Goal: Check status

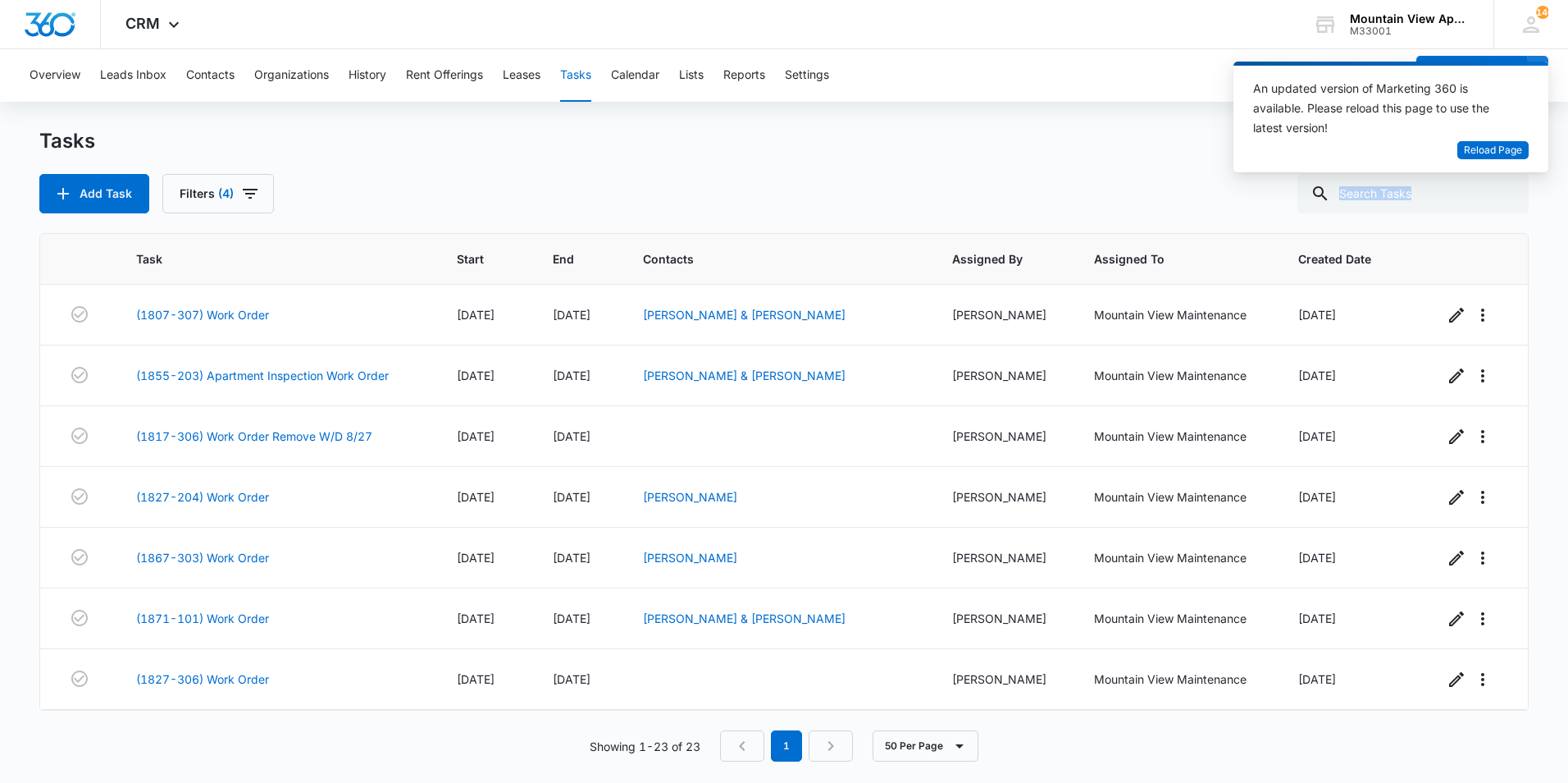
scroll to position [978, 0]
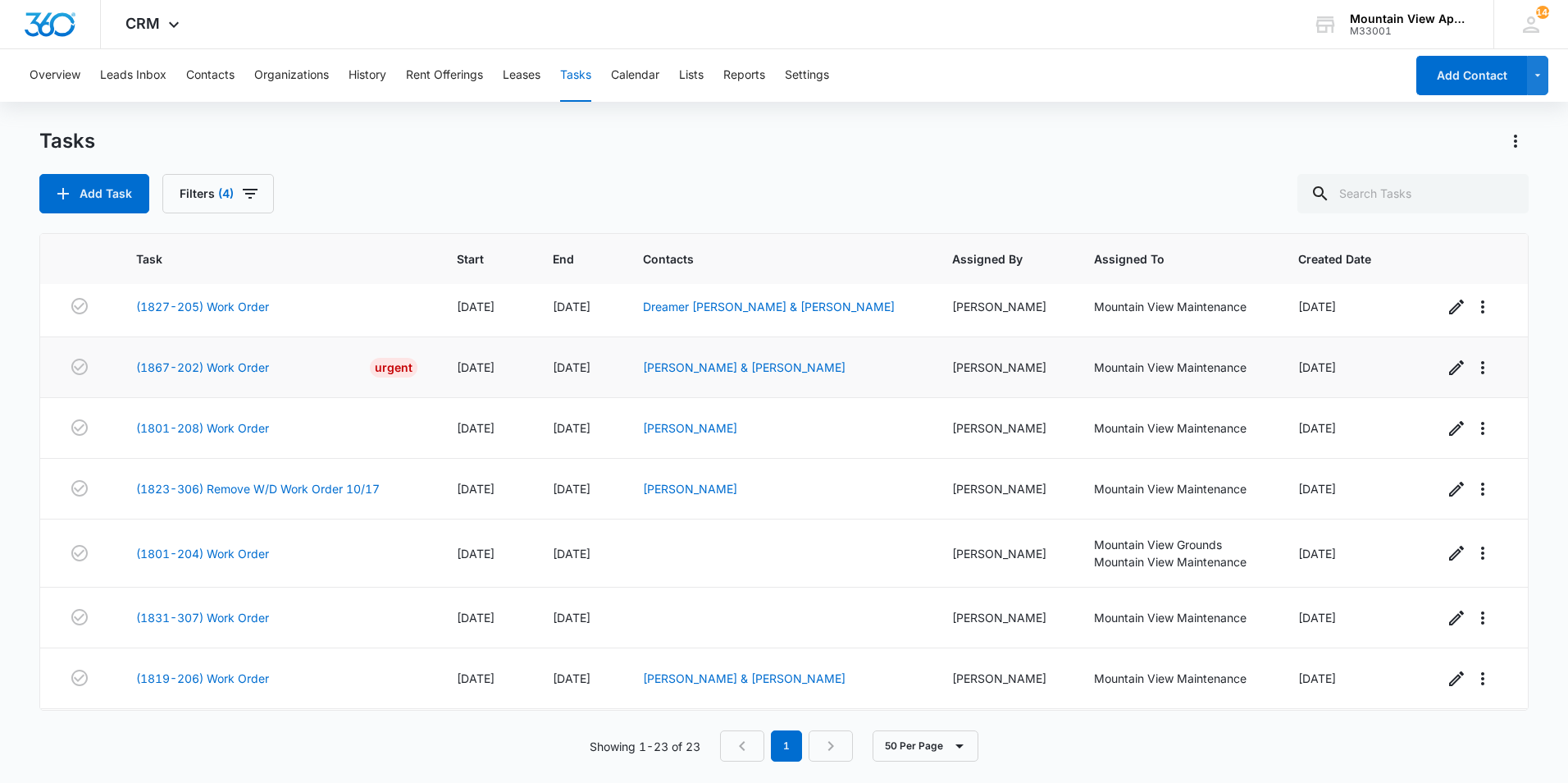
scroll to position [978, 0]
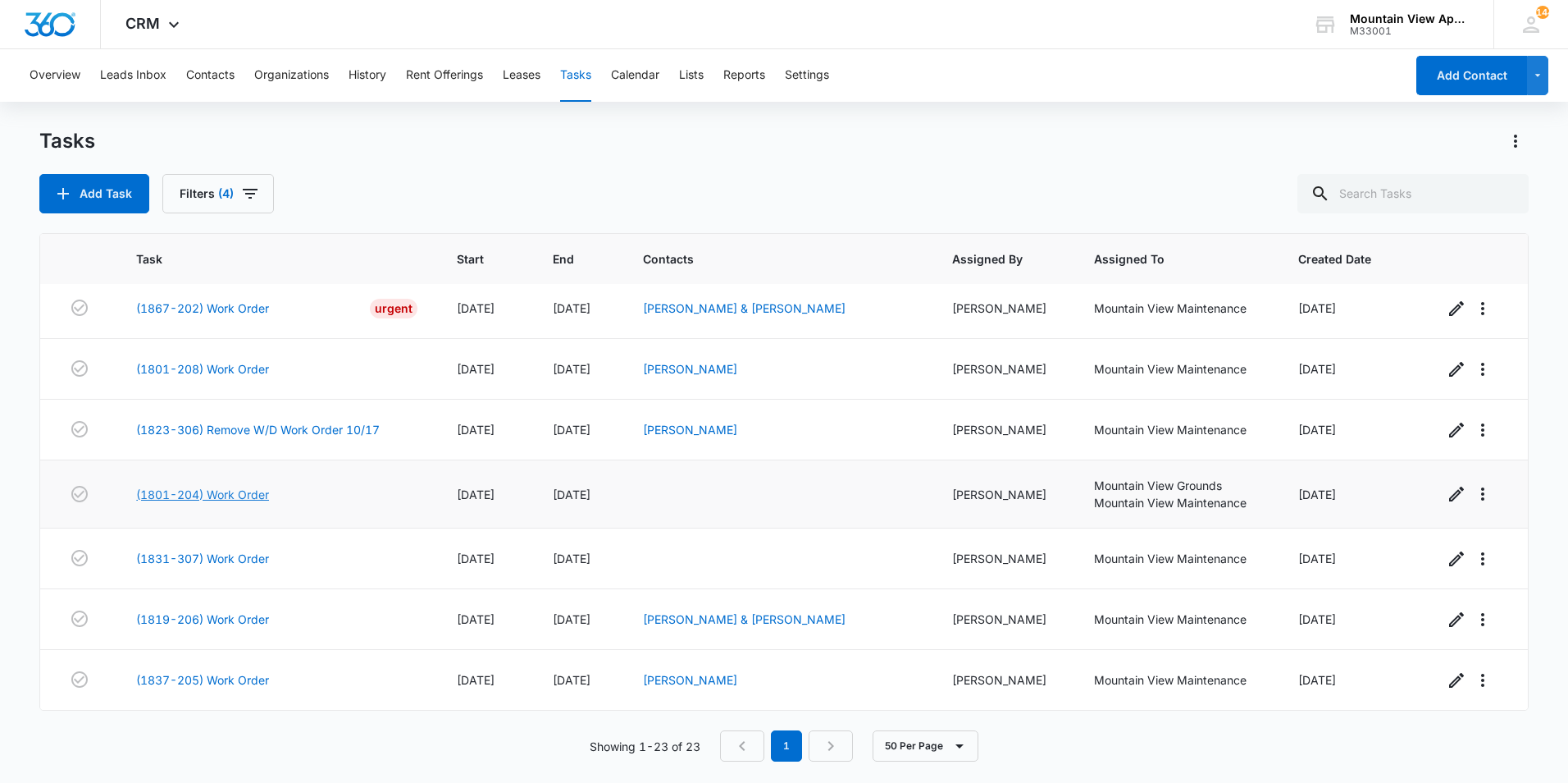
click at [214, 491] on link "(1801-204) Work Order" at bounding box center [202, 494] width 133 height 17
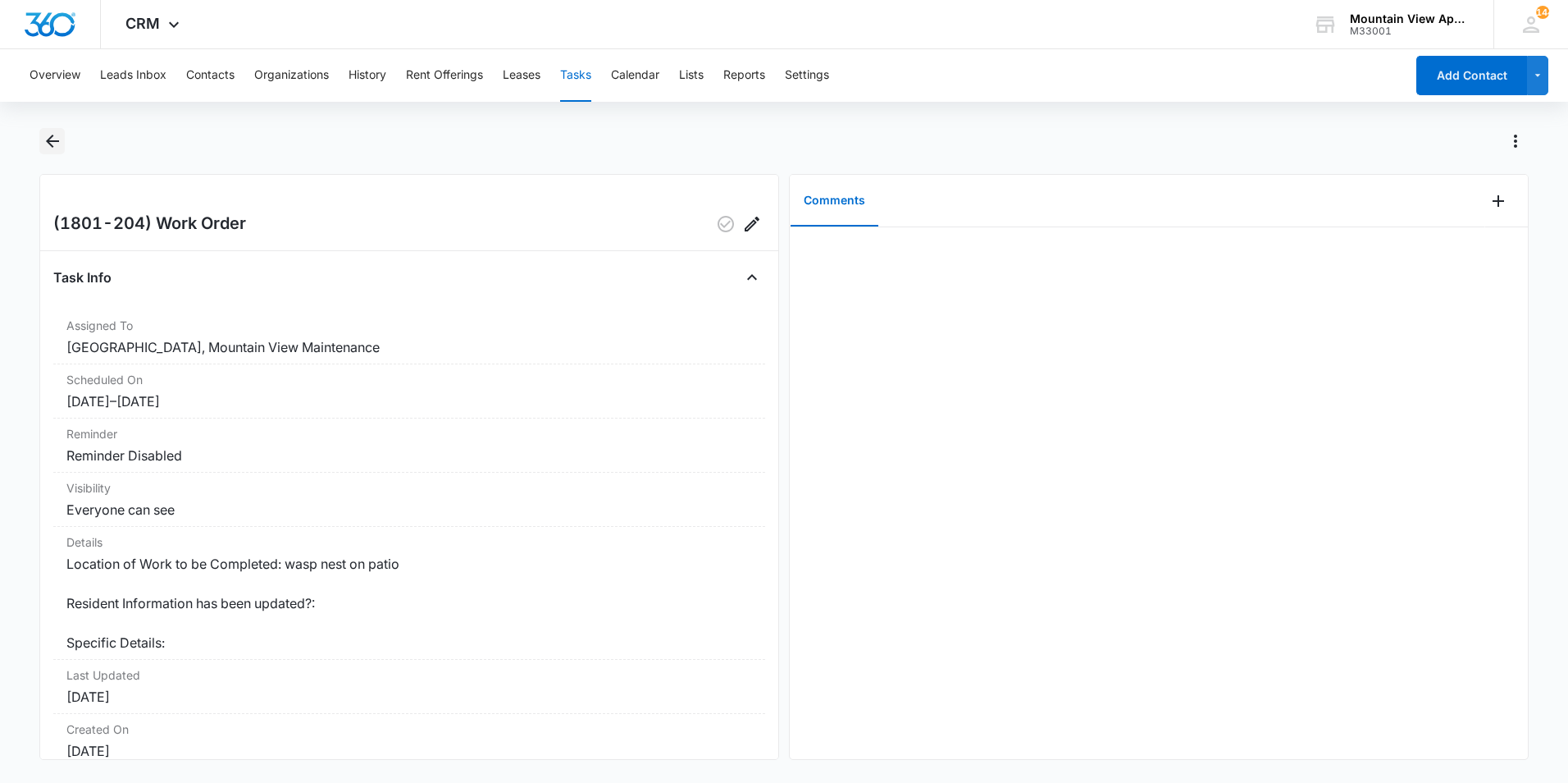
click at [48, 142] on icon "Back" at bounding box center [52, 141] width 13 height 13
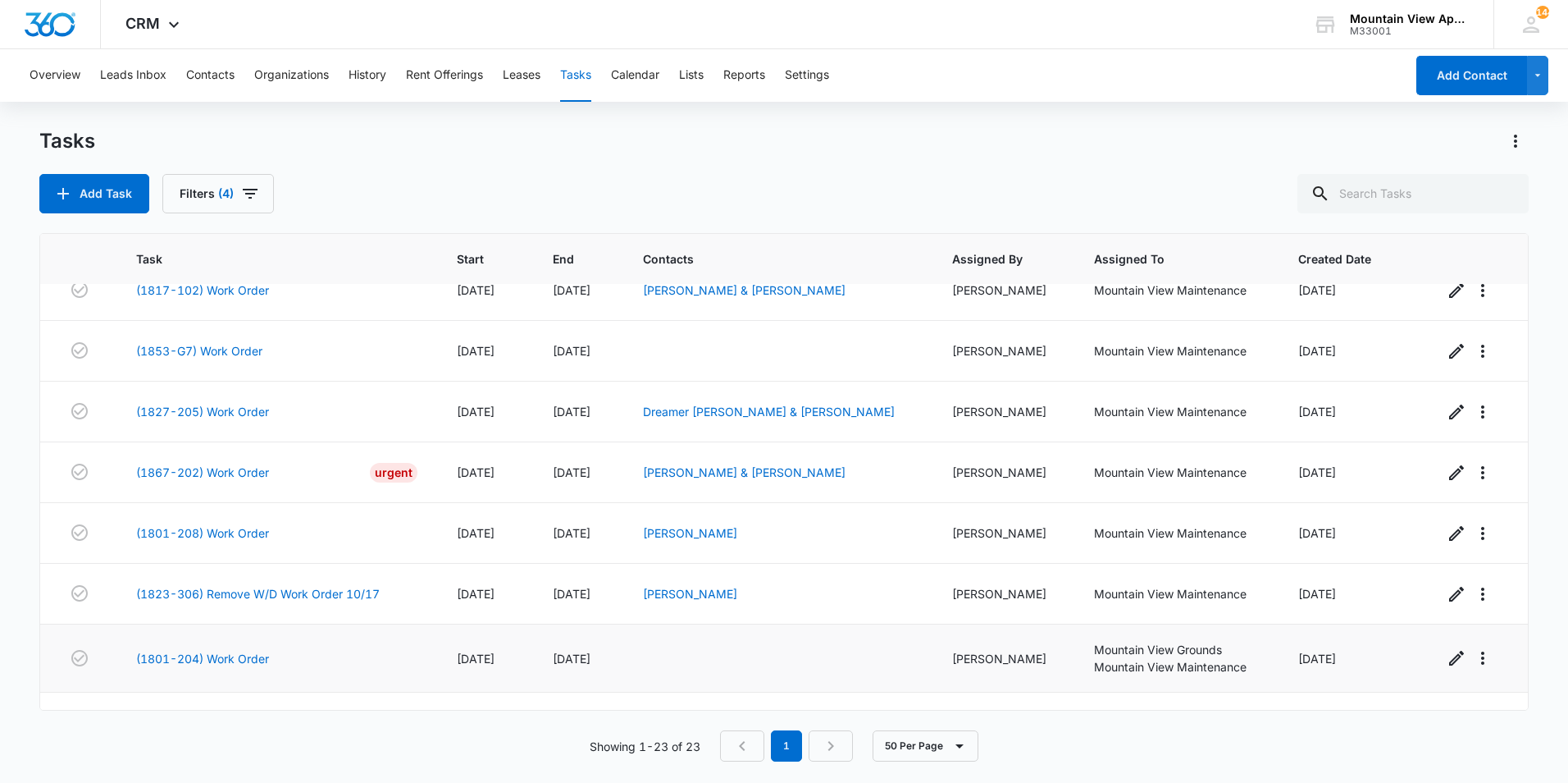
scroll to position [978, 0]
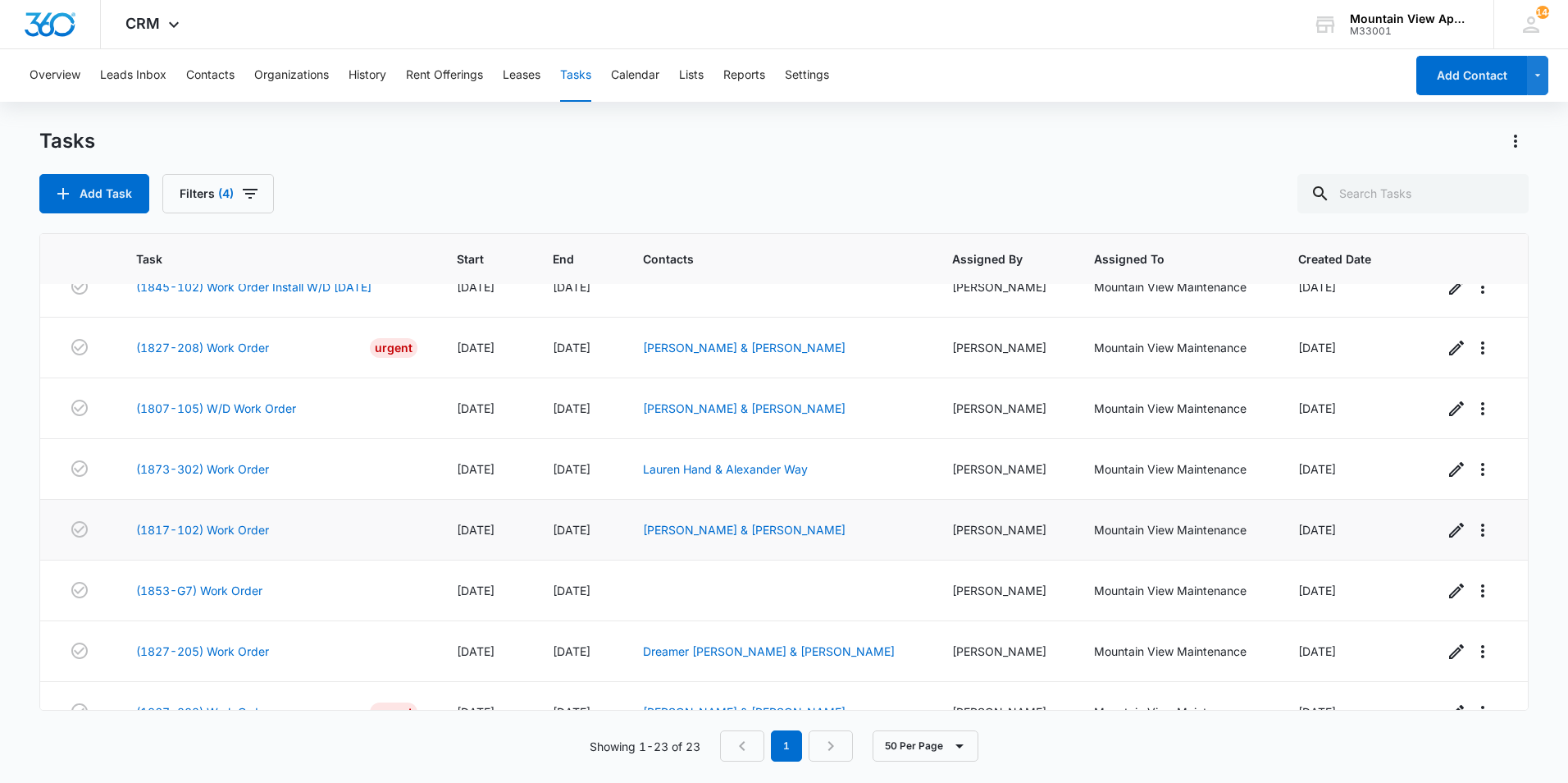
scroll to position [978, 0]
